Goal: Information Seeking & Learning: Learn about a topic

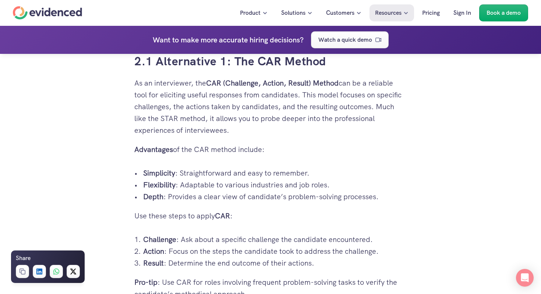
scroll to position [1297, 0]
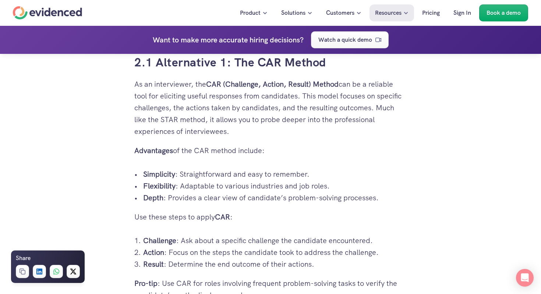
click at [238, 196] on p "Depth : Provides a clear view of candidate’s problem-solving processes." at bounding box center [275, 198] width 264 height 12
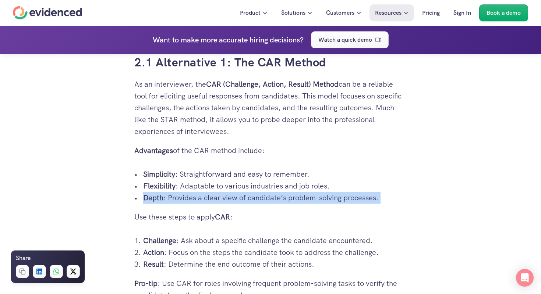
click at [238, 196] on p "Depth : Provides a clear view of candidate’s problem-solving processes." at bounding box center [275, 198] width 264 height 12
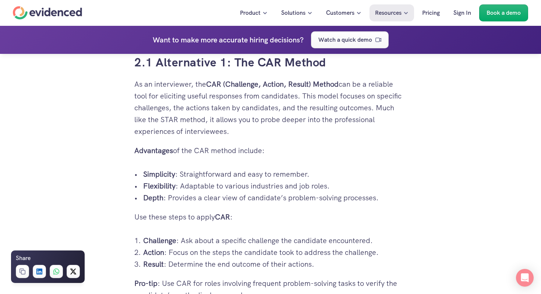
click at [297, 151] on p "Advantages of the CAR method include:" at bounding box center [270, 150] width 273 height 12
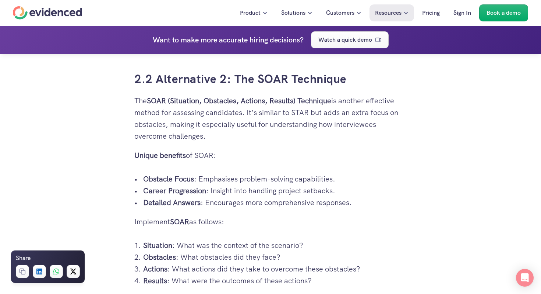
scroll to position [1543, 0]
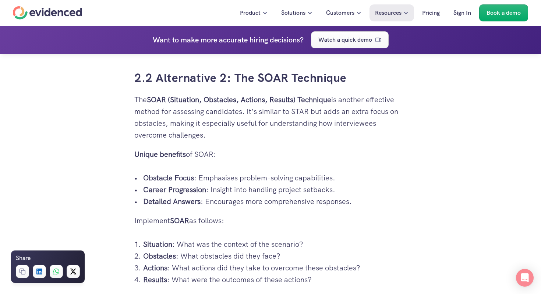
click at [219, 99] on strong "SOAR (Situation, Obstacles, Actions, Results) Technique" at bounding box center [239, 100] width 185 height 10
click at [180, 101] on strong "SOAR (Situation, Obstacles, Actions, Results) Technique" at bounding box center [239, 100] width 185 height 10
click at [212, 98] on strong "SOAR (Situation, Obstacles, Actions, Results) Technique" at bounding box center [239, 100] width 185 height 10
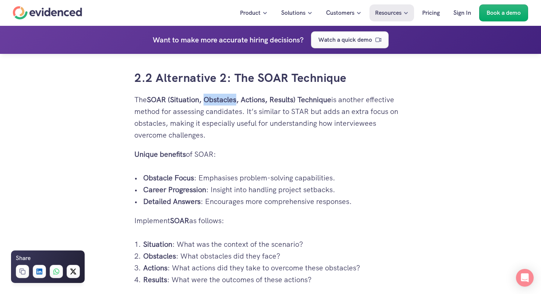
click at [212, 98] on strong "SOAR (Situation, Obstacles, Actions, Results) Technique" at bounding box center [239, 100] width 185 height 10
click at [256, 100] on strong "SOAR (Situation, Obstacles, Actions, Results) Technique" at bounding box center [239, 100] width 185 height 10
click at [283, 98] on strong "SOAR (Situation, Obstacles, Actions, Results) Technique" at bounding box center [239, 100] width 185 height 10
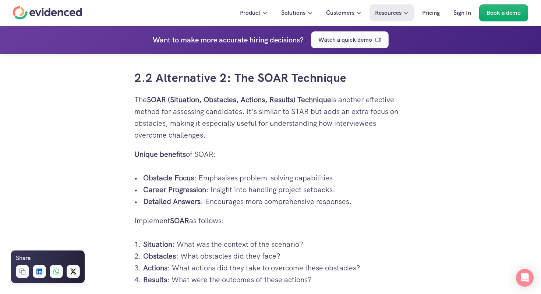
click at [275, 137] on p "The SOAR (Situation, Obstacles, Actions, Results) Technique is another effectiv…" at bounding box center [270, 117] width 273 height 47
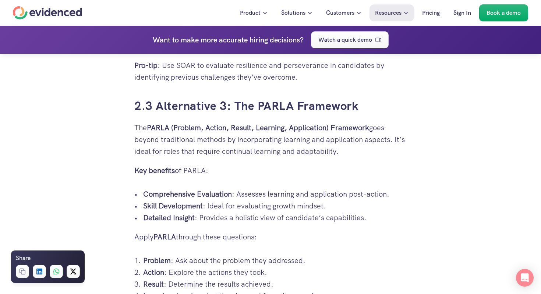
scroll to position [1777, 0]
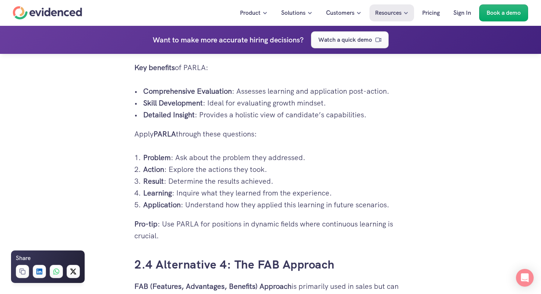
scroll to position [1880, 0]
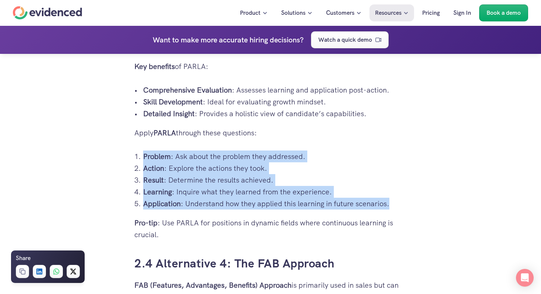
drag, startPoint x: 144, startPoint y: 156, endPoint x: 397, endPoint y: 204, distance: 257.9
click at [397, 204] on ol "Problem : Ask about the problem they addressed. Action : Explore the actions th…" at bounding box center [270, 179] width 273 height 59
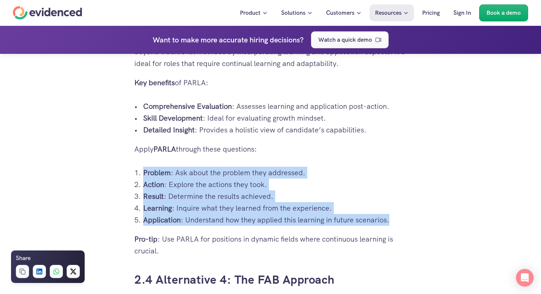
scroll to position [1877, 0]
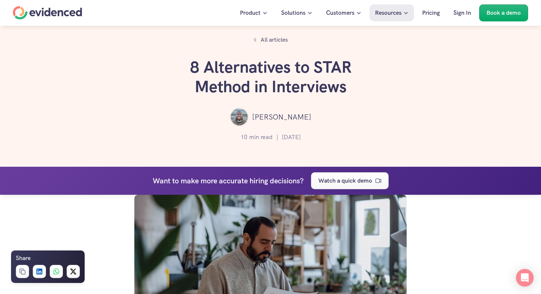
scroll to position [1525, 0]
